Goal: Task Accomplishment & Management: Use online tool/utility

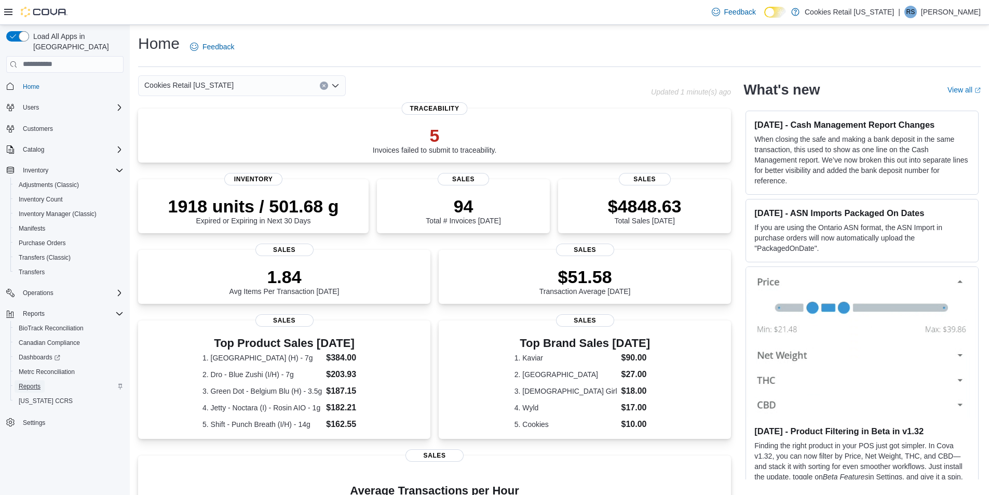
click at [43, 380] on link "Reports" at bounding box center [30, 386] width 30 height 12
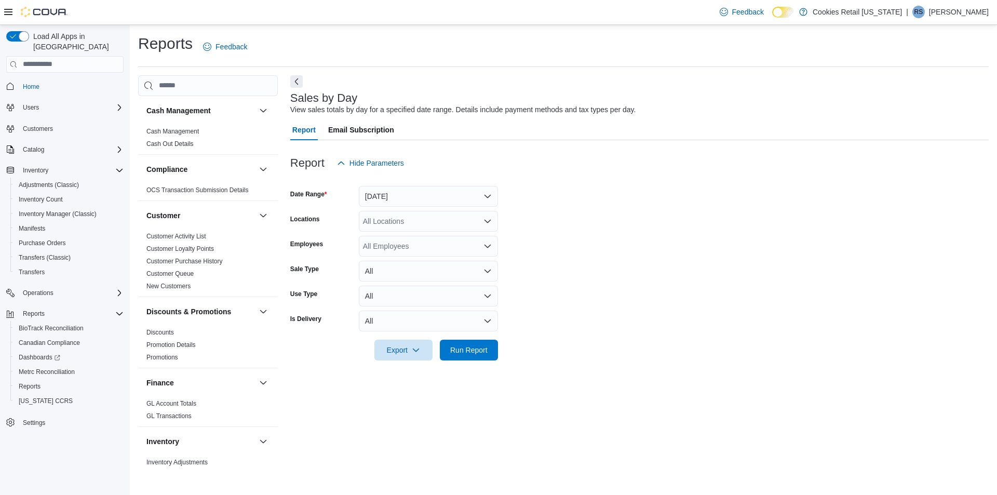
click at [416, 282] on form "Date Range [DATE] Locations All Locations Employees All Employees Sale Type All…" at bounding box center [639, 266] width 699 height 187
click at [414, 277] on button "All" at bounding box center [428, 271] width 139 height 21
click at [553, 340] on form "Date Range [DATE] Locations All Locations Employees All Employees Sale Type All…" at bounding box center [639, 266] width 699 height 187
click at [386, 290] on button "All" at bounding box center [428, 296] width 139 height 21
click at [391, 338] on span "Recreational" at bounding box center [435, 337] width 118 height 12
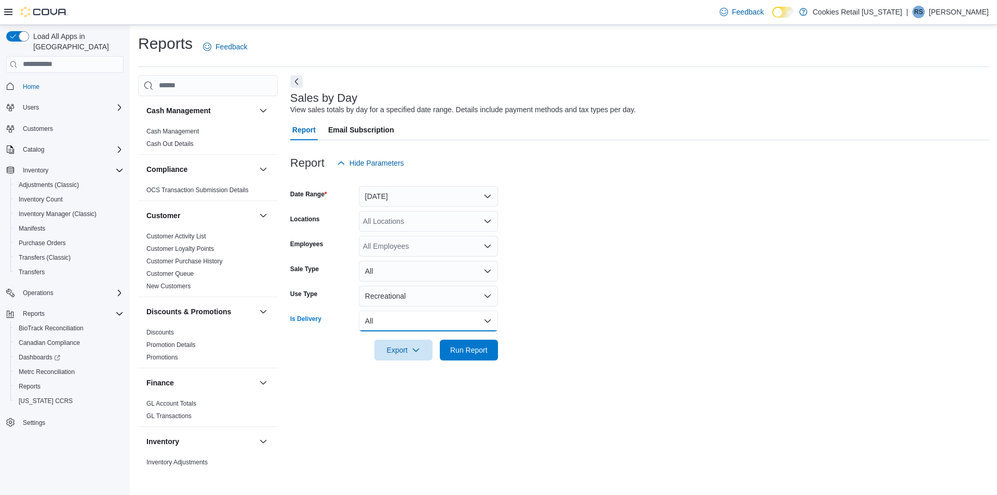
click at [394, 324] on button "All" at bounding box center [428, 321] width 139 height 21
click at [393, 323] on button "All" at bounding box center [428, 321] width 139 height 21
click at [476, 346] on span "Run Report" at bounding box center [468, 349] width 37 height 10
